Goal: Information Seeking & Learning: Learn about a topic

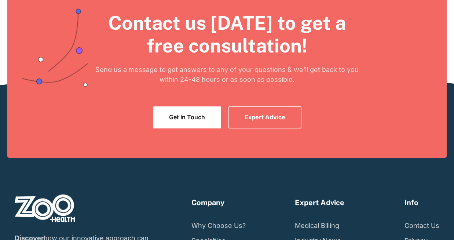
scroll to position [1305, 0]
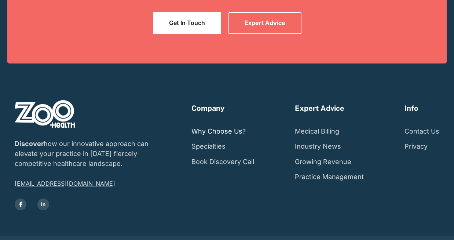
click at [224, 124] on link "Why Choose Us?" at bounding box center [218, 131] width 54 height 15
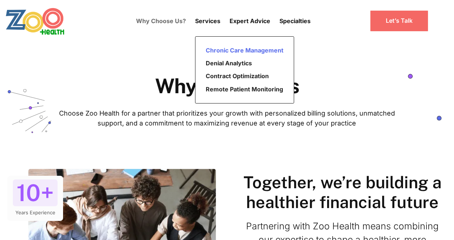
click at [226, 49] on link "Chronic Care Management" at bounding box center [245, 50] width 84 height 13
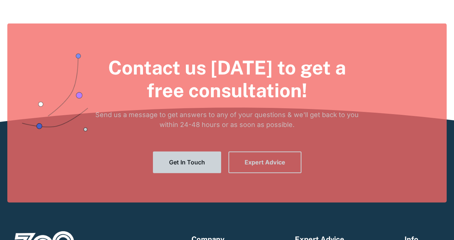
scroll to position [679, 0]
